Goal: Communication & Community: Answer question/provide support

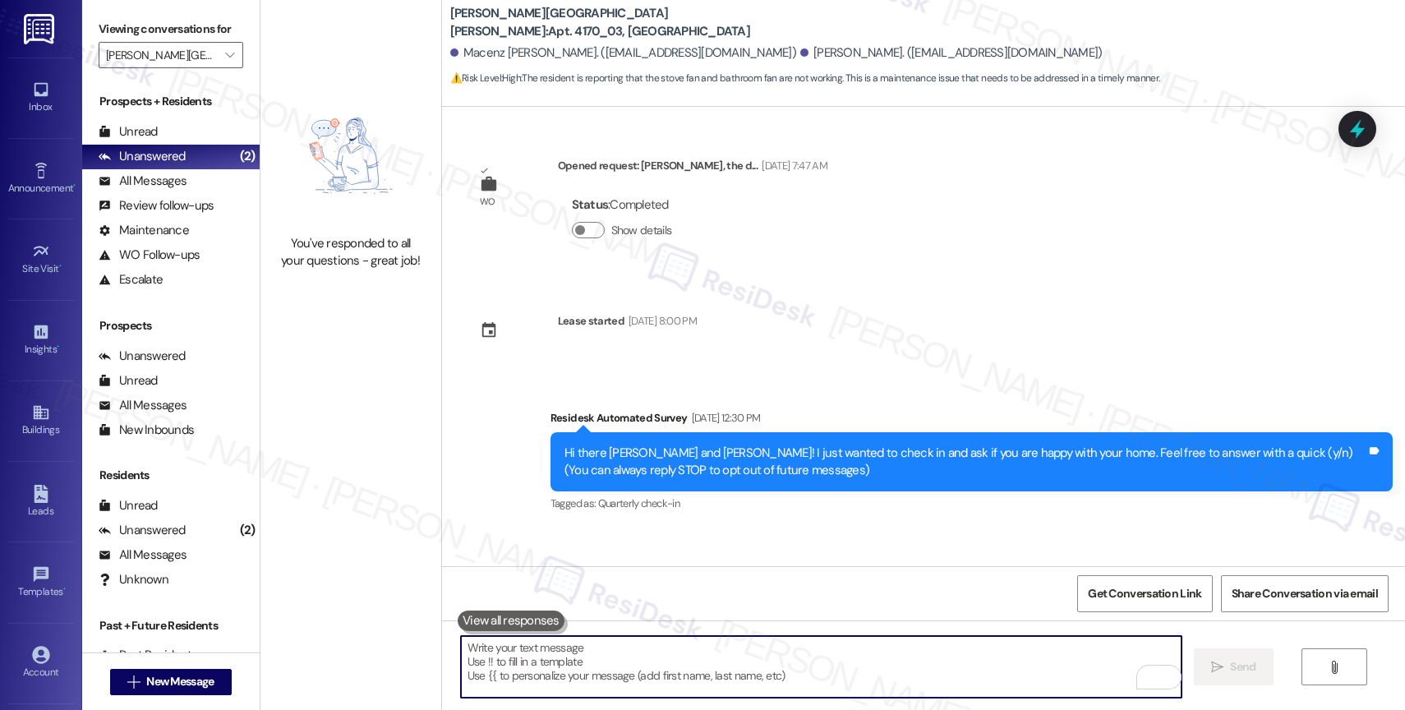
scroll to position [792, 0]
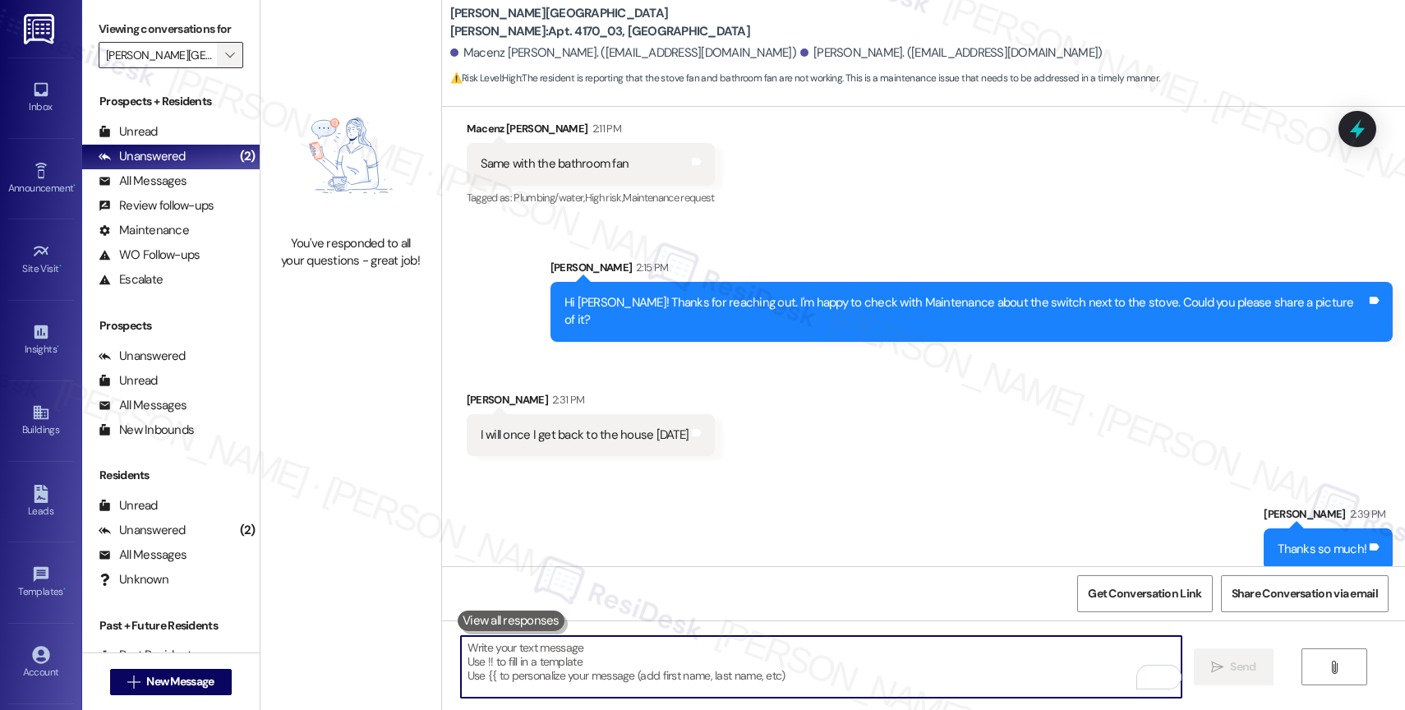
click at [225, 62] on icon "" at bounding box center [229, 54] width 9 height 13
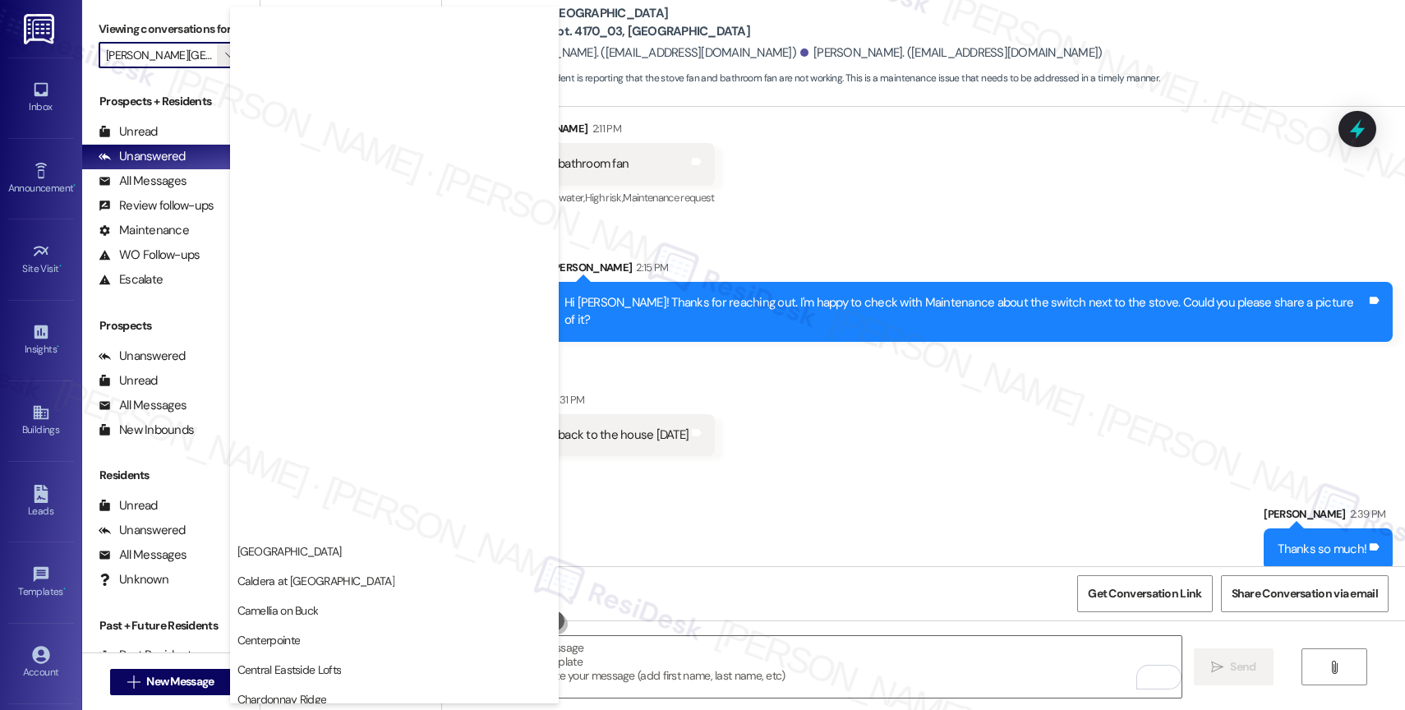
scroll to position [2338, 0]
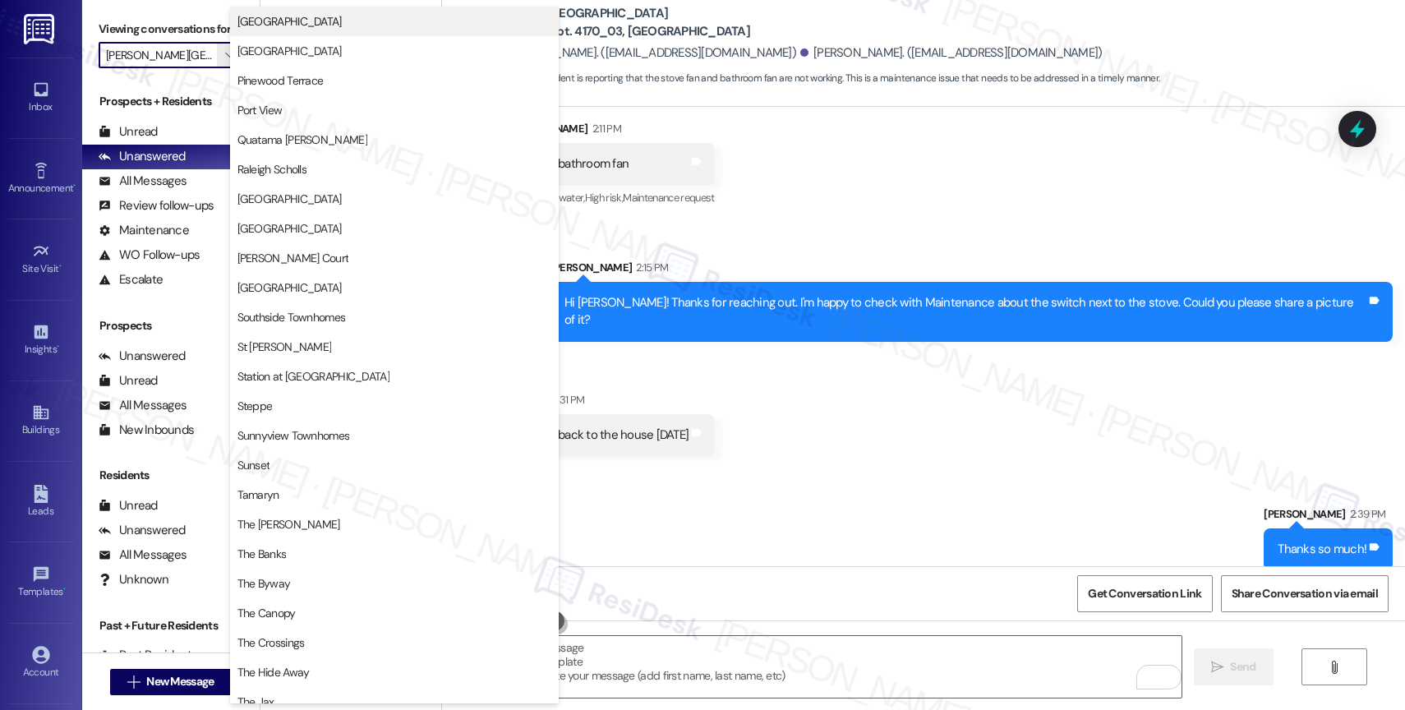
click at [319, 19] on span "[GEOGRAPHIC_DATA]" at bounding box center [394, 21] width 314 height 16
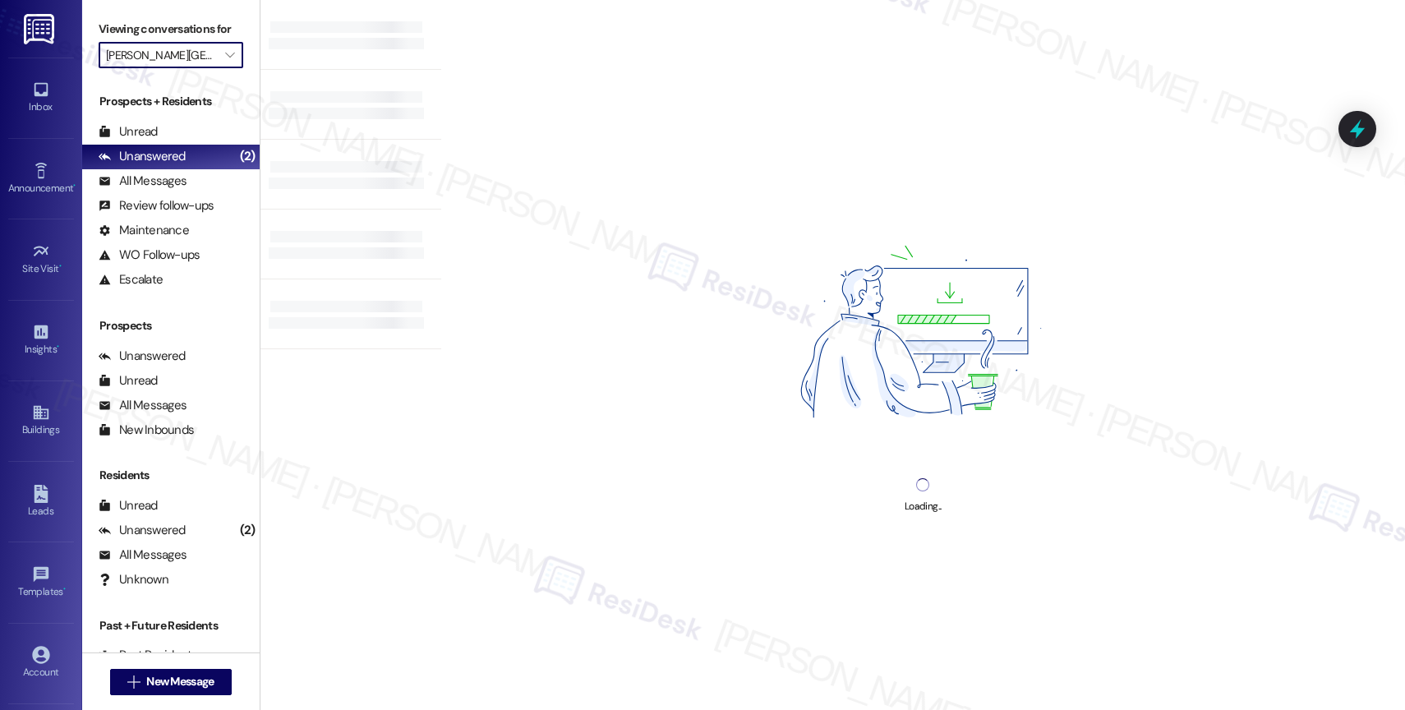
type input "[GEOGRAPHIC_DATA]"
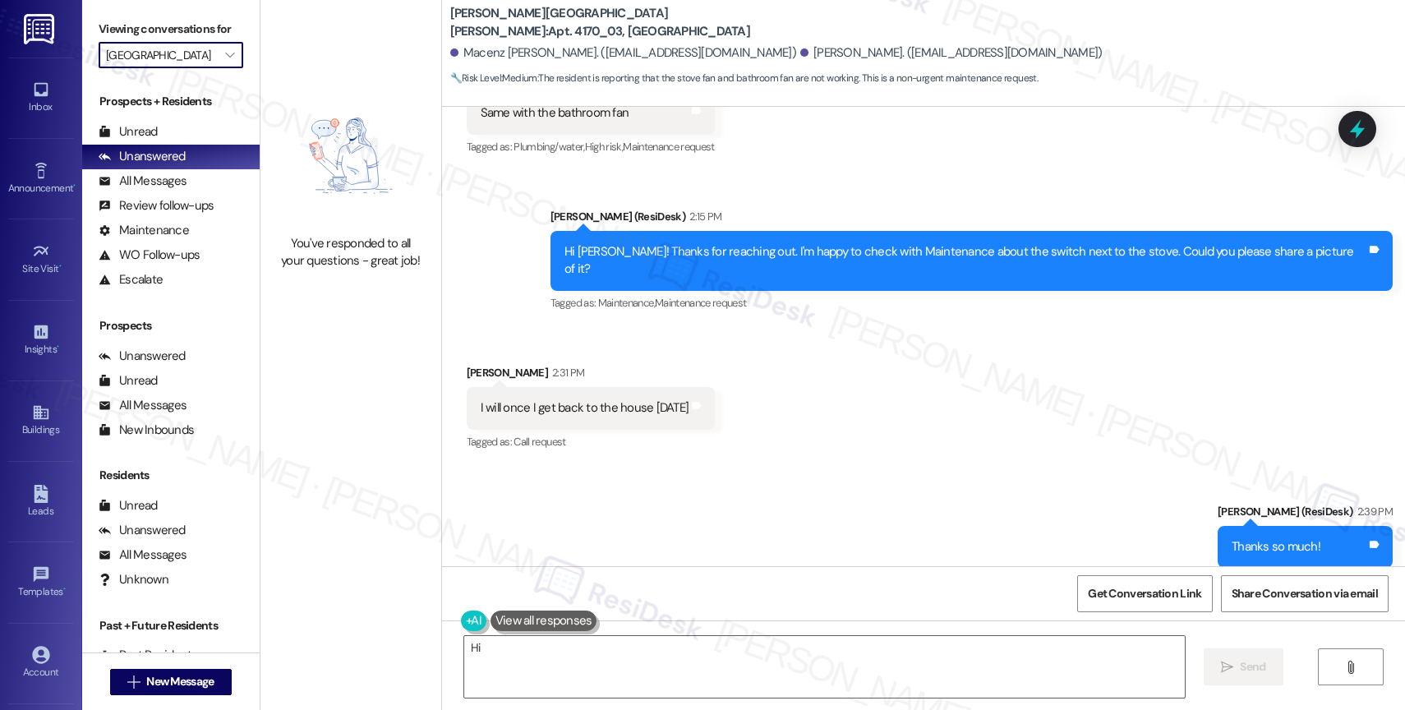
scroll to position [864, 0]
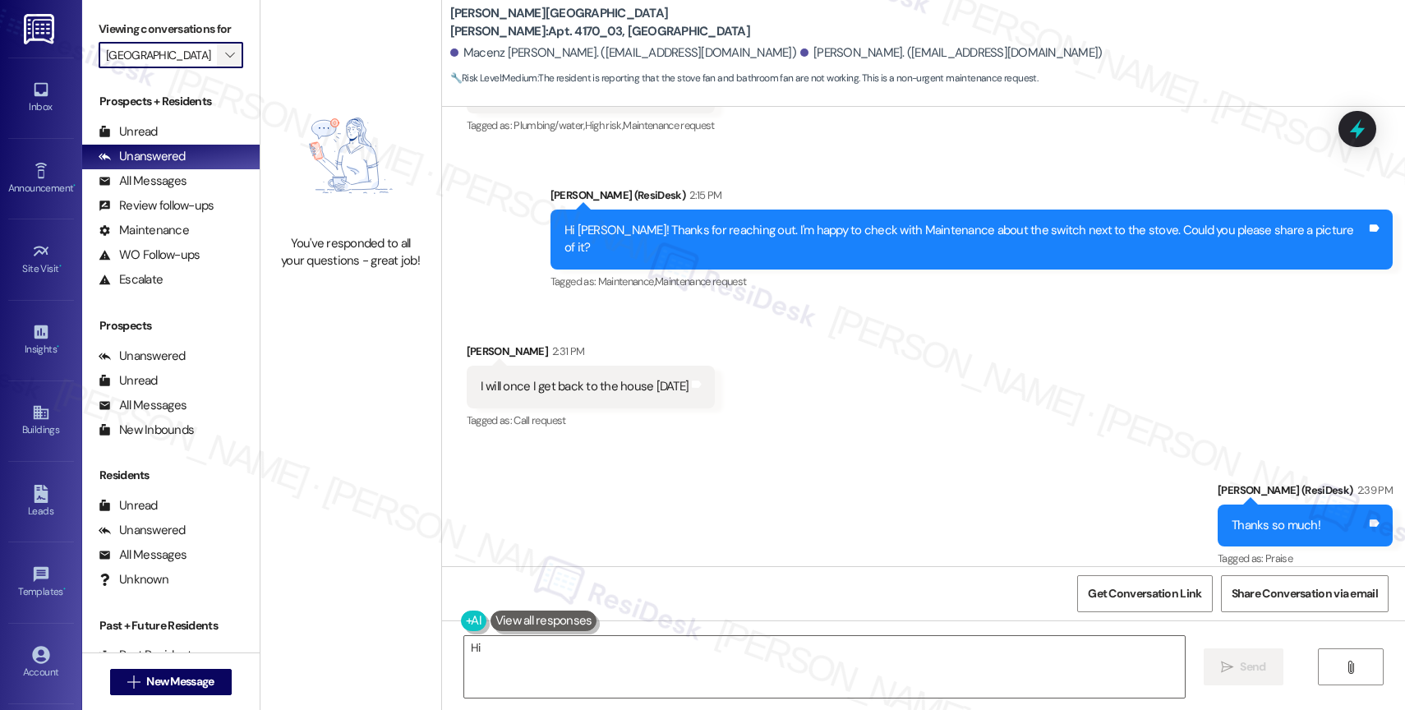
click at [222, 67] on span "" at bounding box center [230, 55] width 16 height 26
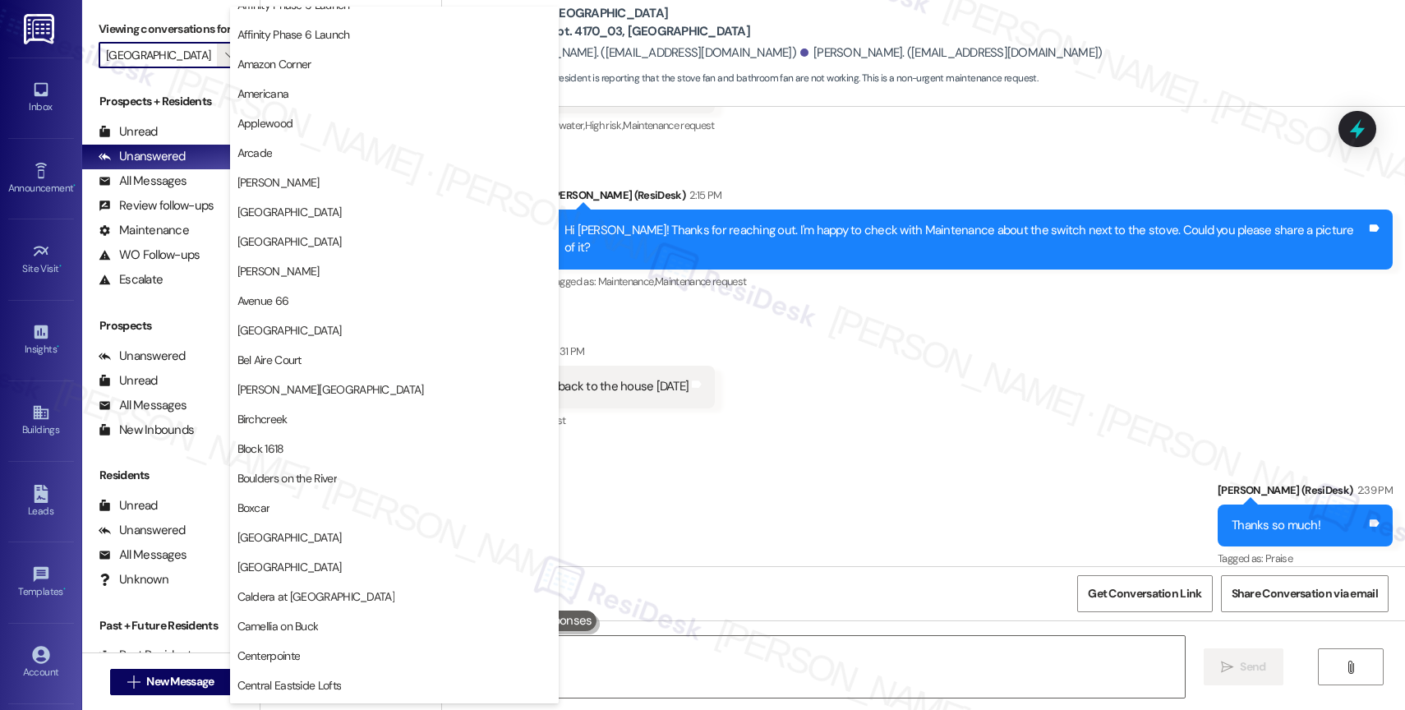
scroll to position [0, 0]
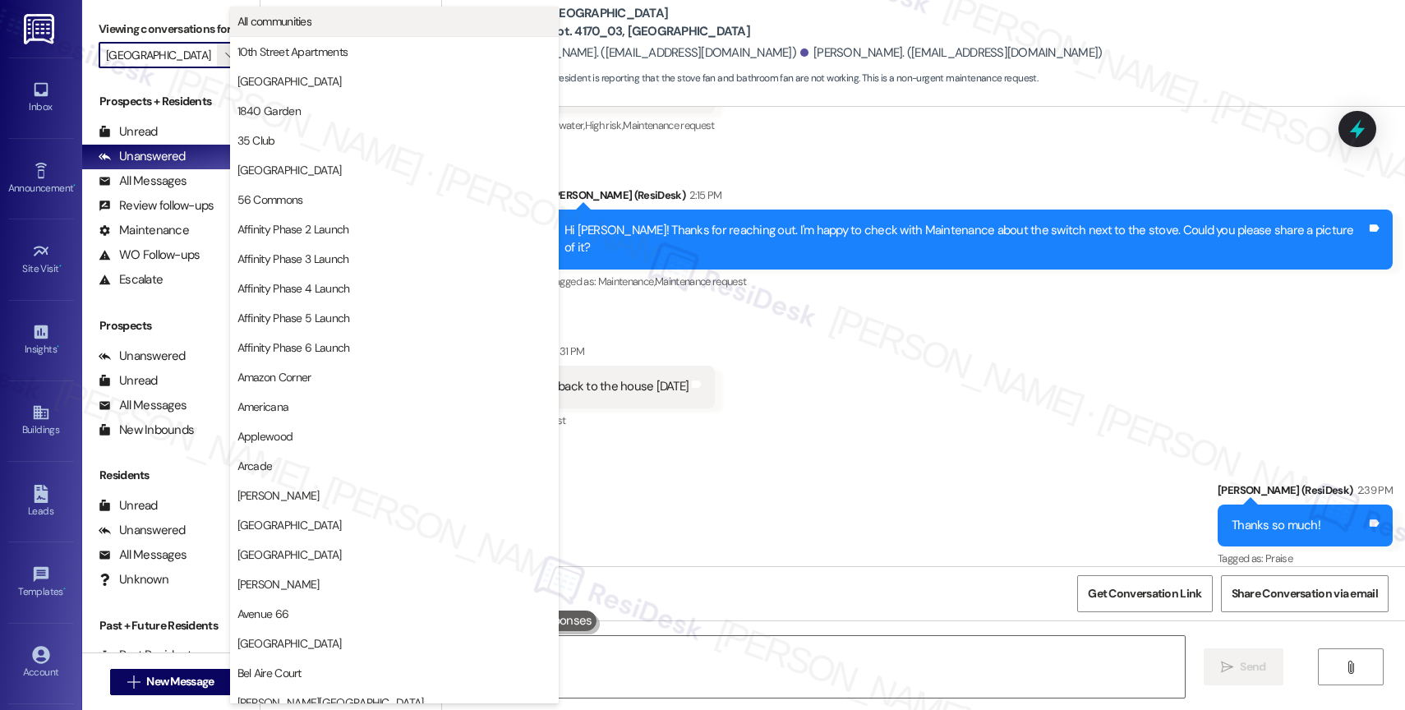
click at [321, 26] on span "All communities" at bounding box center [394, 21] width 314 height 16
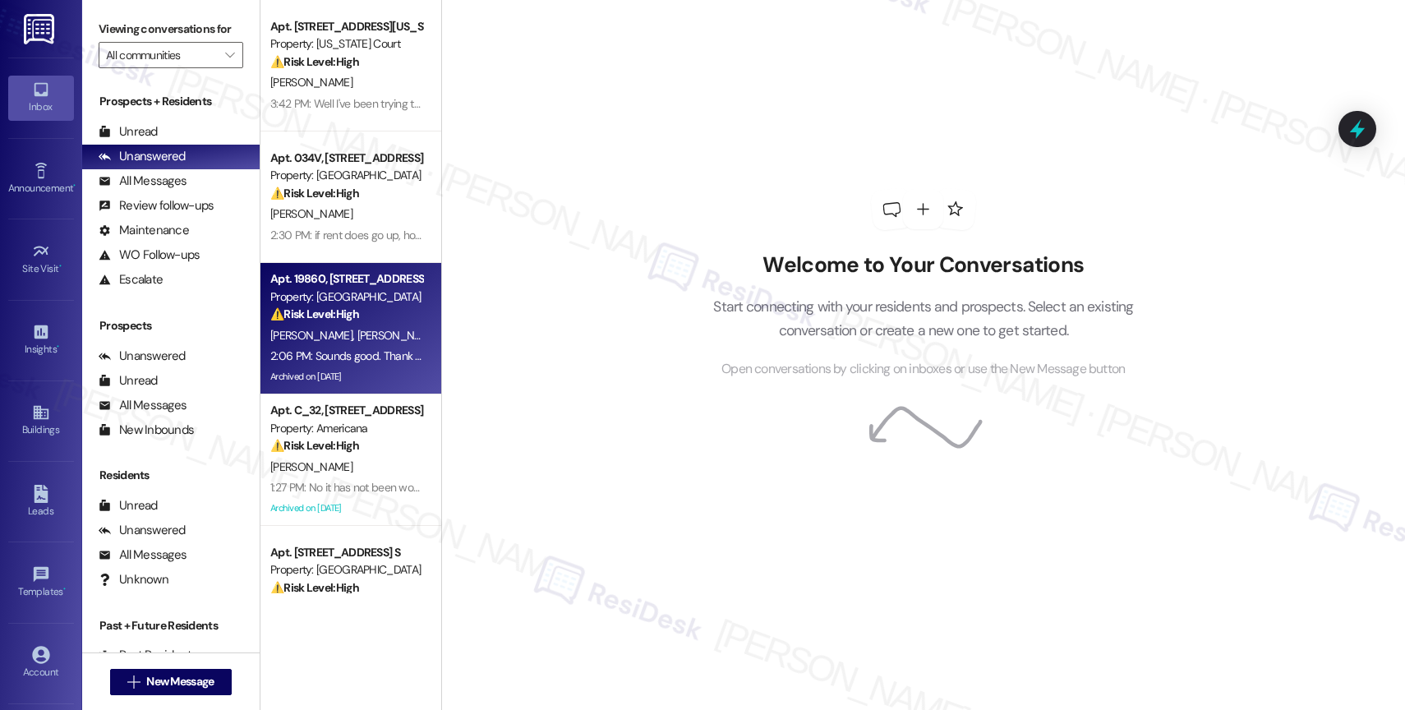
click at [344, 323] on div "Apt. 19860, [STREET_ADDRESS][PERSON_NAME] Property: Timberview ⚠️ Risk Level: H…" at bounding box center [346, 297] width 155 height 56
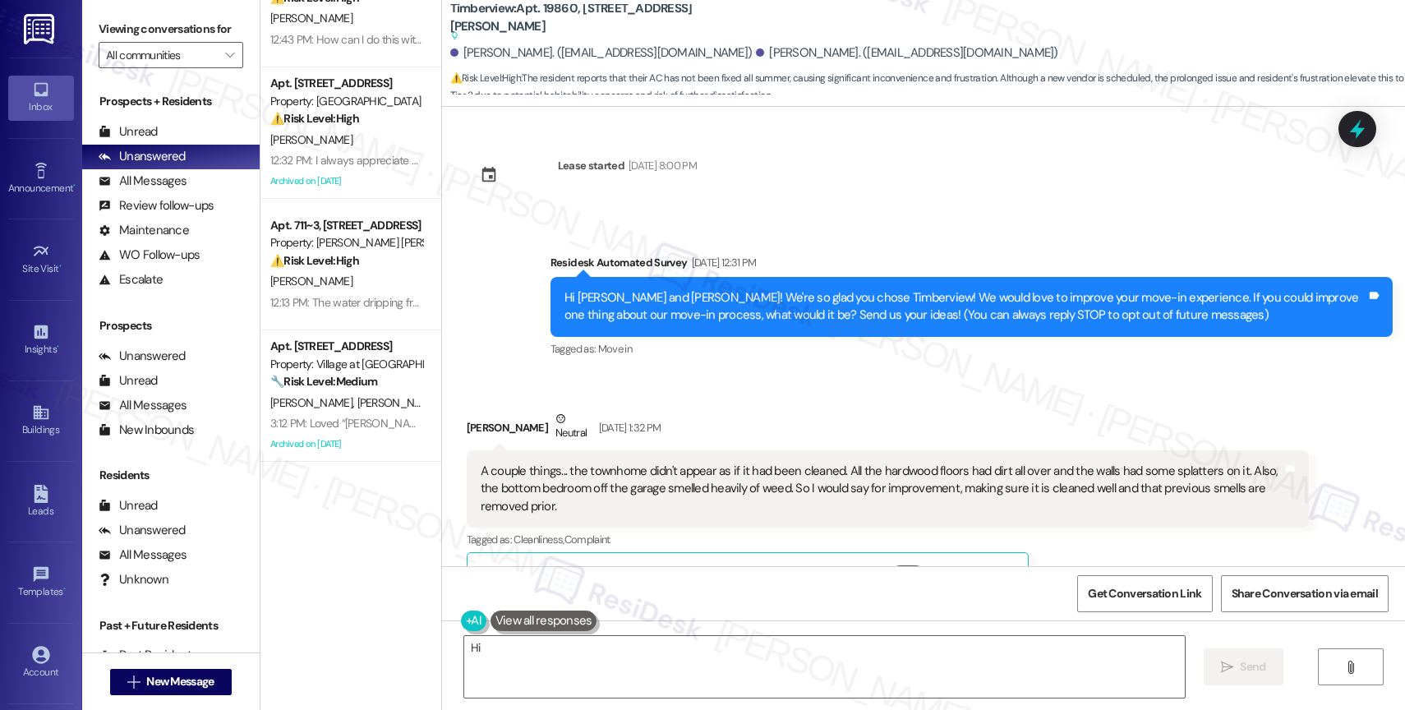
scroll to position [6624, 0]
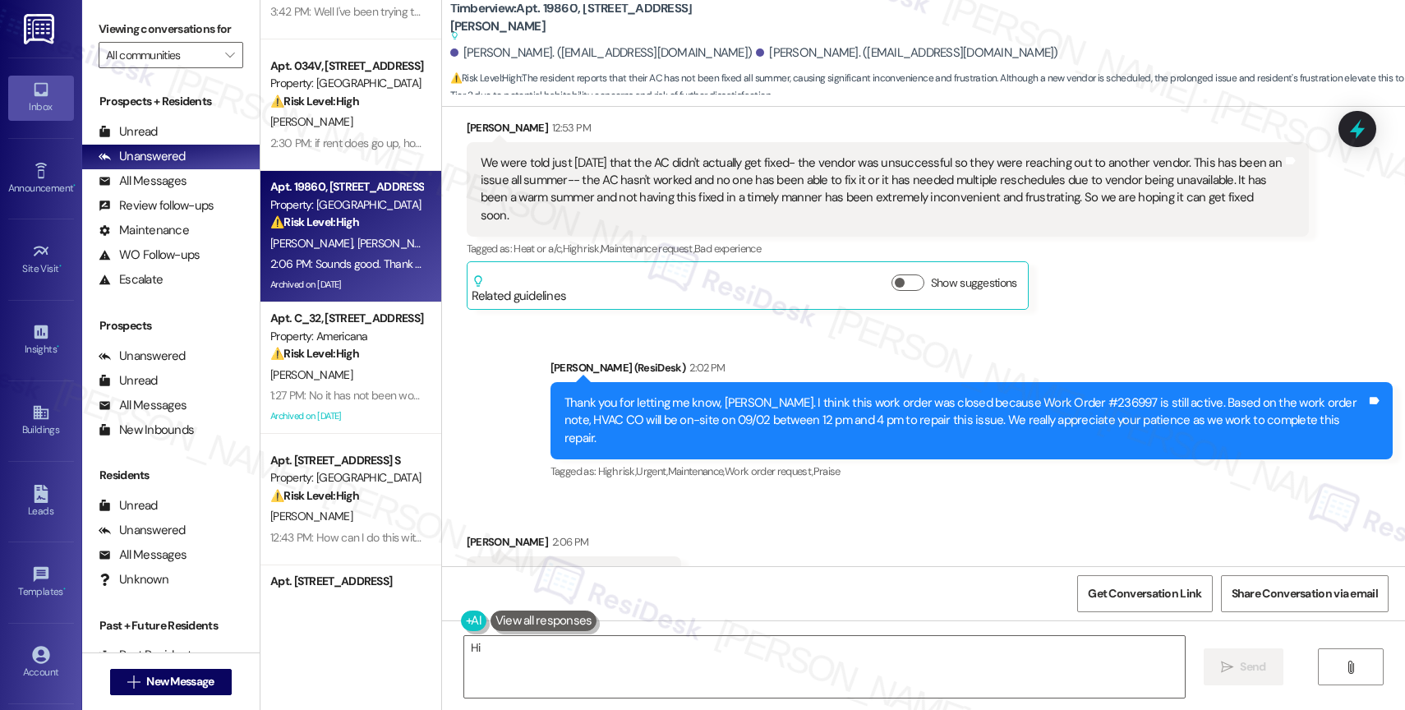
click at [772, 496] on div "Received via SMS [PERSON_NAME] 2:06 PM Sounds good. Thank you so much Tags and …" at bounding box center [923, 565] width 963 height 139
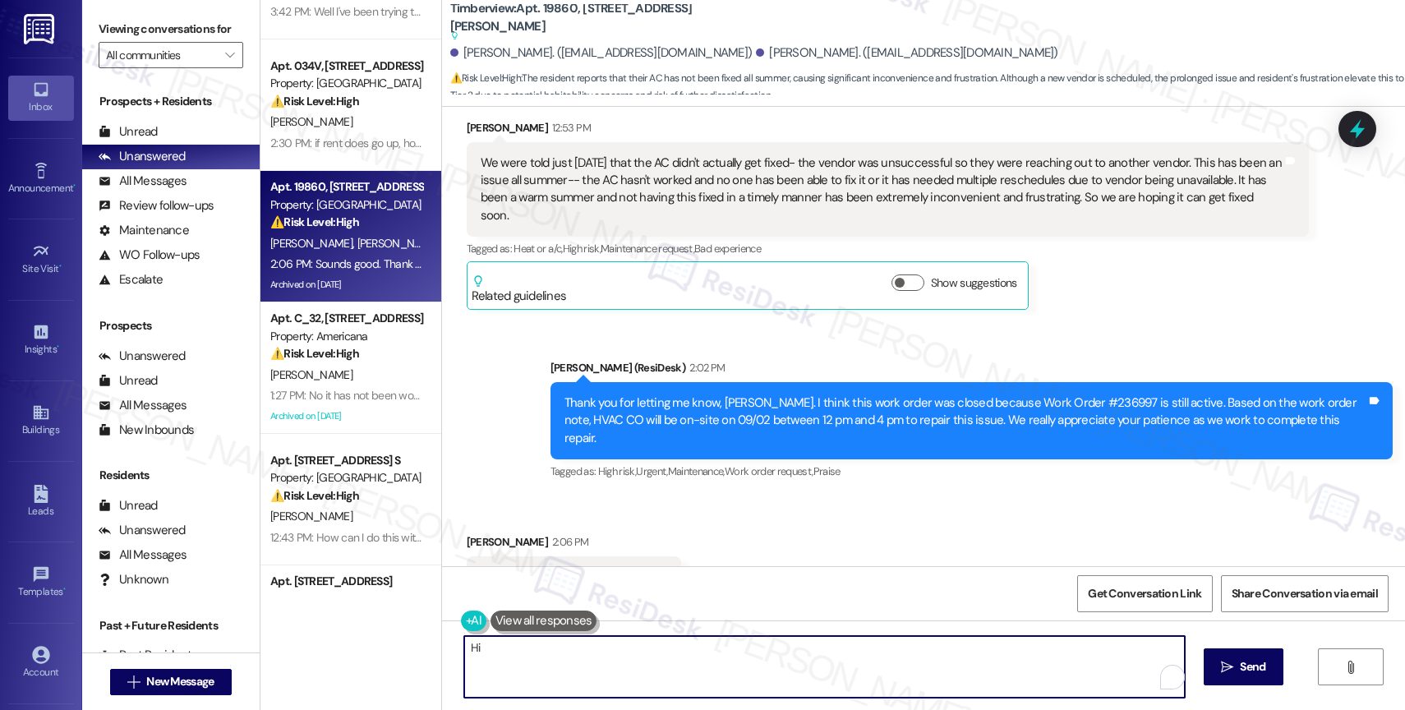
click at [624, 664] on textarea "Hi {{first_name}}, I understand your frustration with the AC issues. I'm happy …" at bounding box center [824, 667] width 721 height 62
type textarea "Glad I could help!"
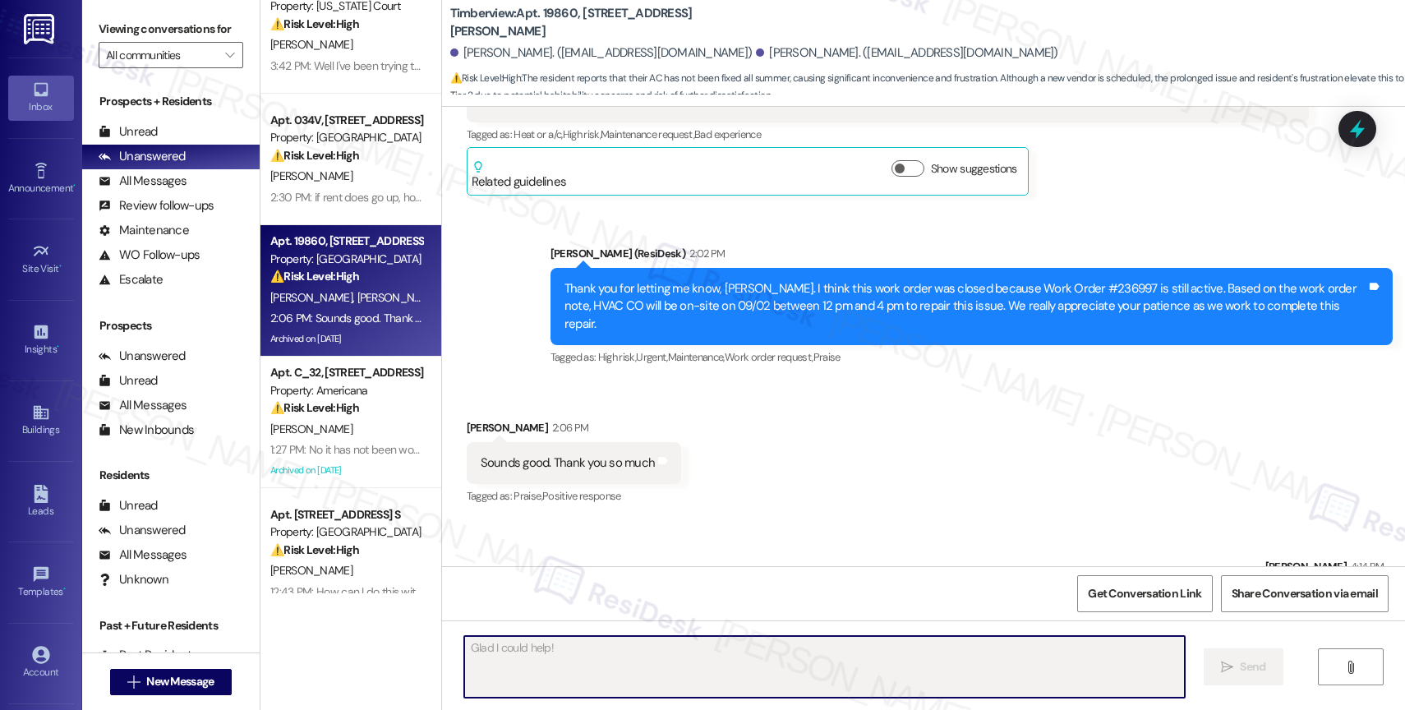
scroll to position [0, 0]
